Goal: Task Accomplishment & Management: Manage account settings

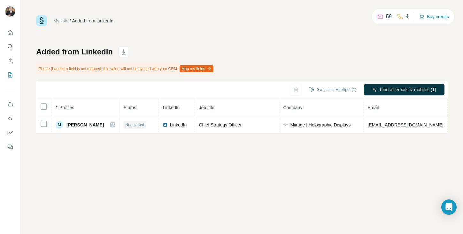
scroll to position [0, 105]
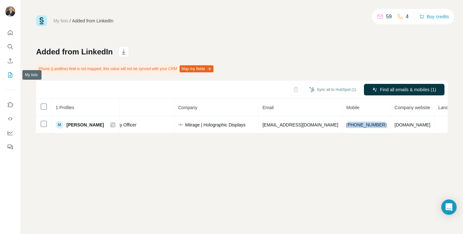
click at [10, 76] on icon "My lists" at bounding box center [10, 75] width 6 height 6
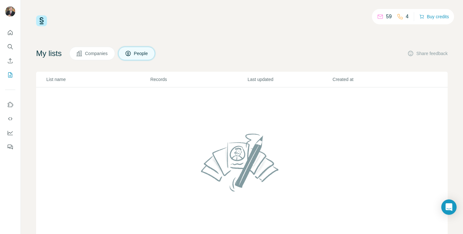
click at [101, 55] on span "Companies" at bounding box center [96, 53] width 23 height 6
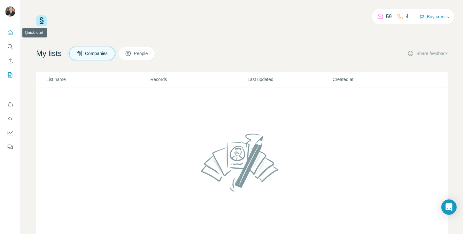
click at [11, 34] on icon "Quick start" at bounding box center [10, 32] width 5 height 5
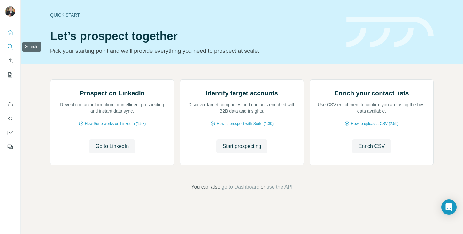
click at [11, 45] on icon "Search" at bounding box center [10, 46] width 6 height 6
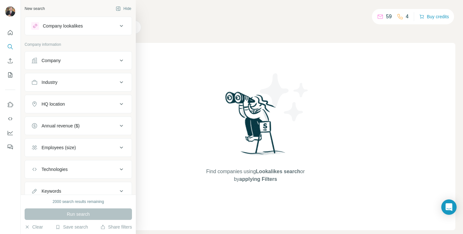
click at [48, 62] on div "Company" at bounding box center [51, 60] width 19 height 6
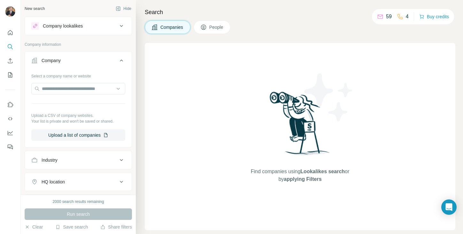
click at [48, 62] on div "Company" at bounding box center [51, 60] width 19 height 6
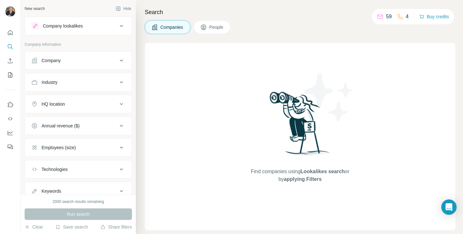
click at [121, 27] on icon at bounding box center [122, 26] width 8 height 8
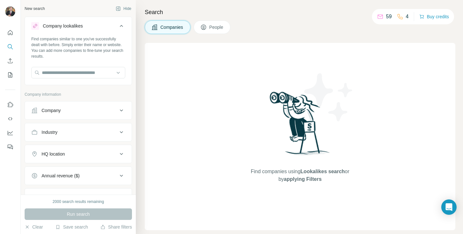
click at [121, 27] on icon at bounding box center [122, 26] width 8 height 8
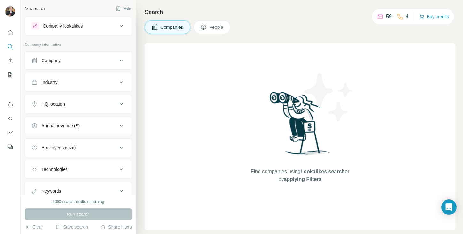
click at [216, 24] on span "People" at bounding box center [216, 27] width 15 height 6
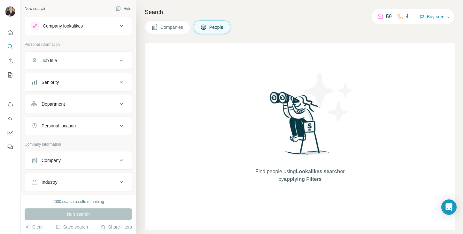
click at [79, 63] on div "Job title" at bounding box center [74, 60] width 86 height 6
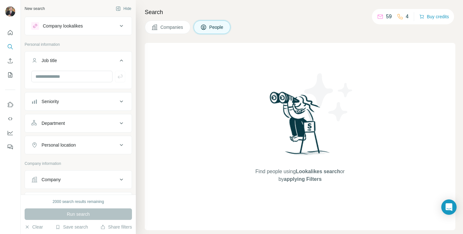
click at [276, 27] on div "Companies People" at bounding box center [300, 26] width 311 height 13
click at [302, 18] on div "Search Companies People Find people using Lookalikes search or by applying Filt…" at bounding box center [299, 117] width 327 height 234
click at [10, 74] on icon "My lists" at bounding box center [10, 75] width 6 height 6
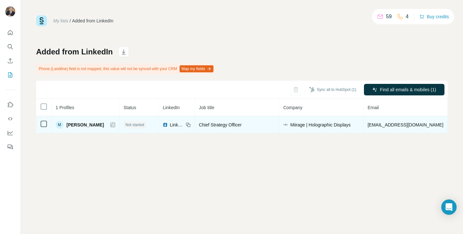
scroll to position [0, 105]
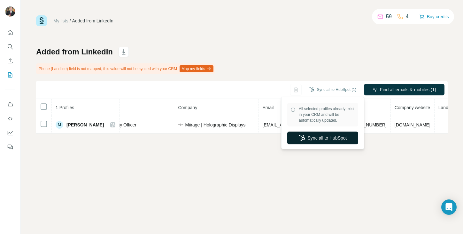
click at [326, 137] on button "Sync all to HubSpot" at bounding box center [322, 137] width 71 height 13
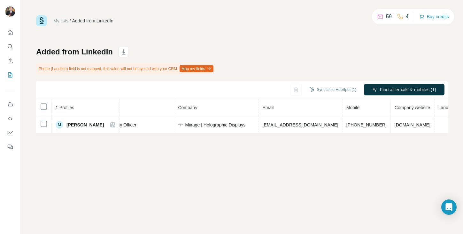
scroll to position [0, 0]
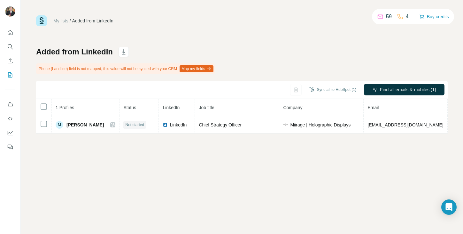
click at [64, 21] on link "My lists" at bounding box center [60, 20] width 15 height 5
click at [431, 106] on div at bounding box center [432, 106] width 12 height 6
click at [430, 107] on div at bounding box center [432, 106] width 12 height 6
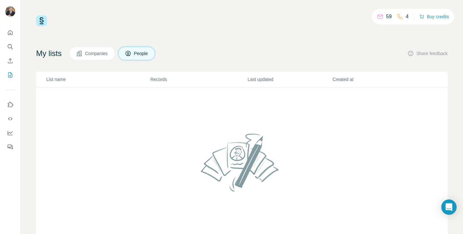
click at [87, 54] on button "Companies" at bounding box center [92, 53] width 46 height 13
click at [140, 55] on span "People" at bounding box center [141, 53] width 15 height 6
click at [11, 131] on icon "Dashboard" at bounding box center [10, 132] width 6 height 6
